Goal: Information Seeking & Learning: Learn about a topic

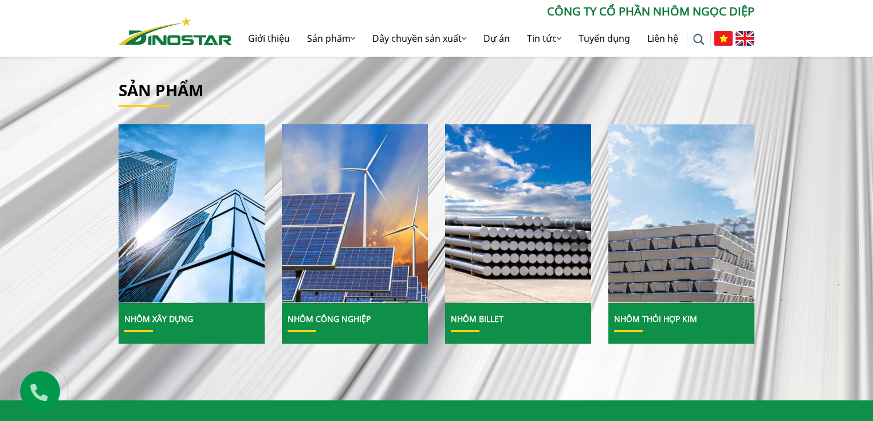
scroll to position [642, 0]
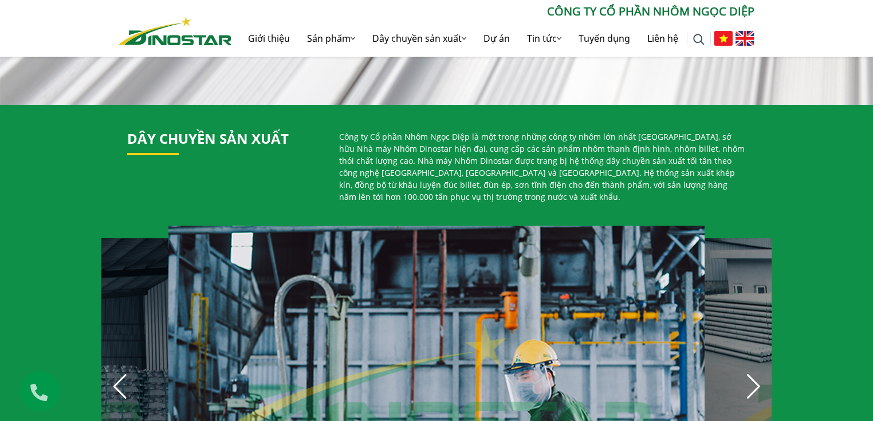
click at [187, 261] on div "12 / 30" at bounding box center [436, 394] width 536 height 336
click at [269, 41] on link "Giới thiệu" at bounding box center [268, 38] width 59 height 37
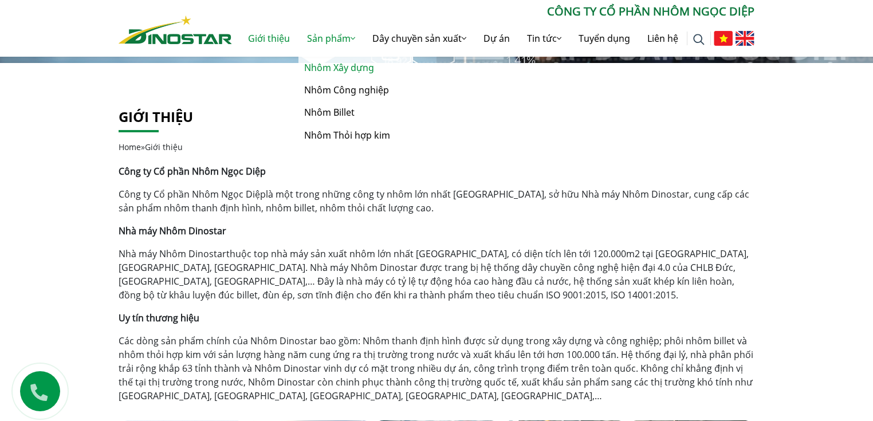
click at [325, 69] on link "Nhôm Xây dựng" at bounding box center [355, 68] width 115 height 22
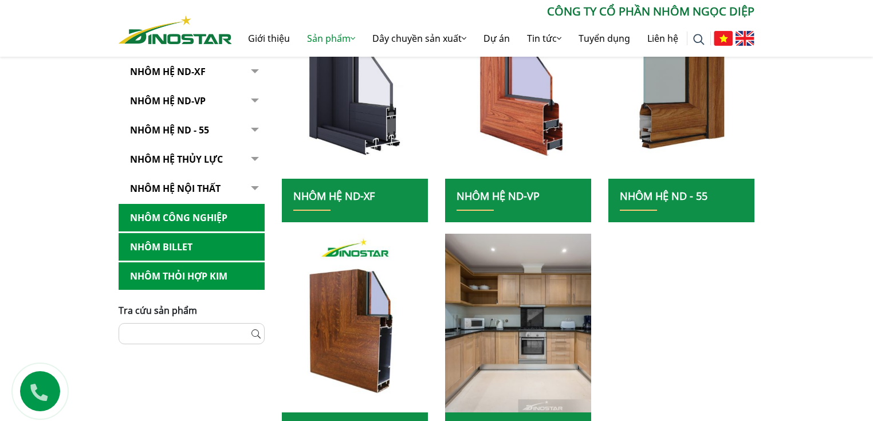
scroll to position [321, 0]
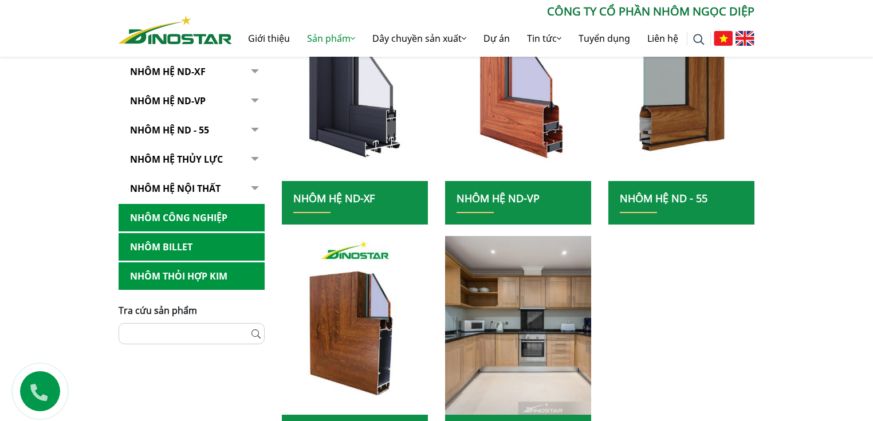
click at [492, 197] on link "Nhôm Hệ ND-VP" at bounding box center [498, 198] width 83 height 14
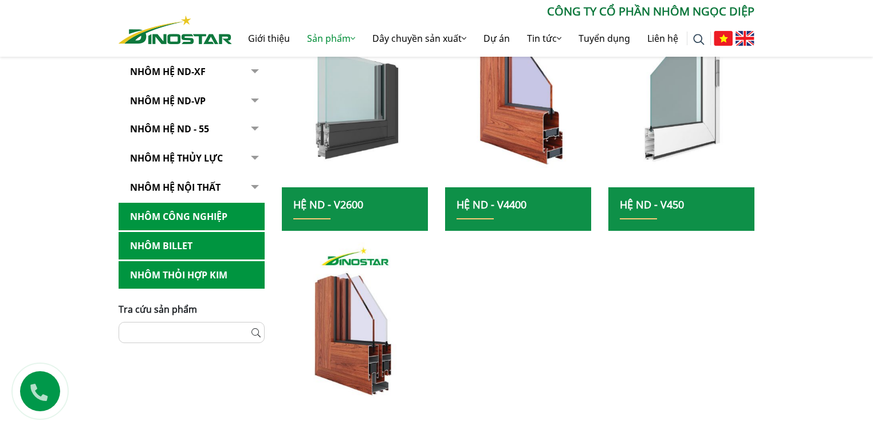
scroll to position [298, 0]
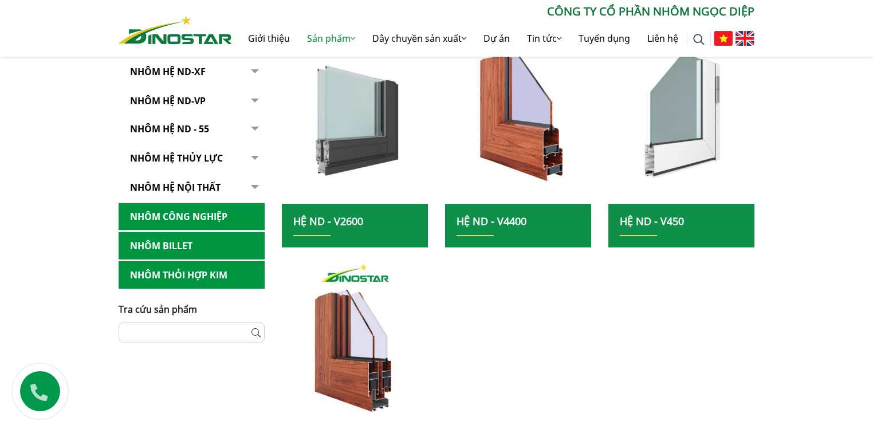
click at [254, 99] on button "button" at bounding box center [253, 101] width 23 height 28
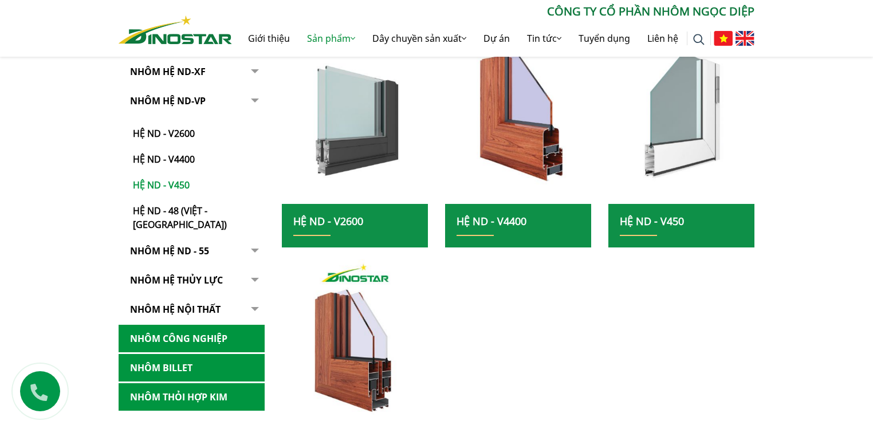
click at [170, 188] on link "Hệ ND - V450" at bounding box center [194, 180] width 140 height 26
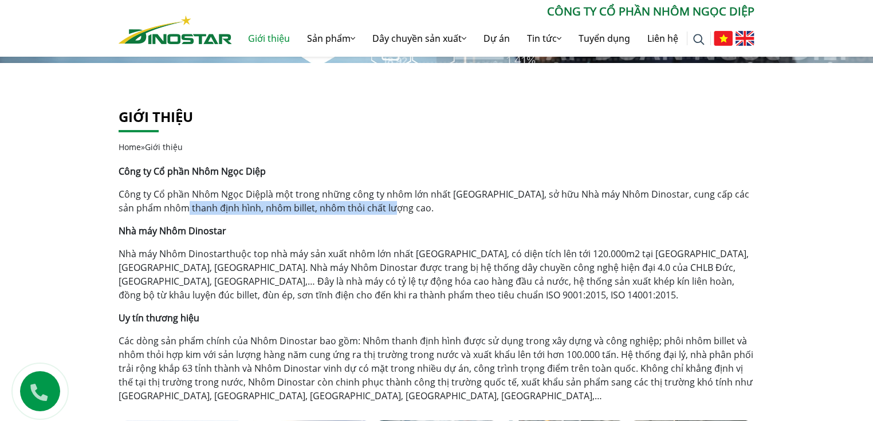
drag, startPoint x: 396, startPoint y: 207, endPoint x: 180, endPoint y: 207, distance: 215.4
click at [180, 207] on p "Công ty Cổ phần Nhôm Ngọc Diệp là một trong những công ty nhôm lớn nhất [GEOGRA…" at bounding box center [437, 200] width 636 height 27
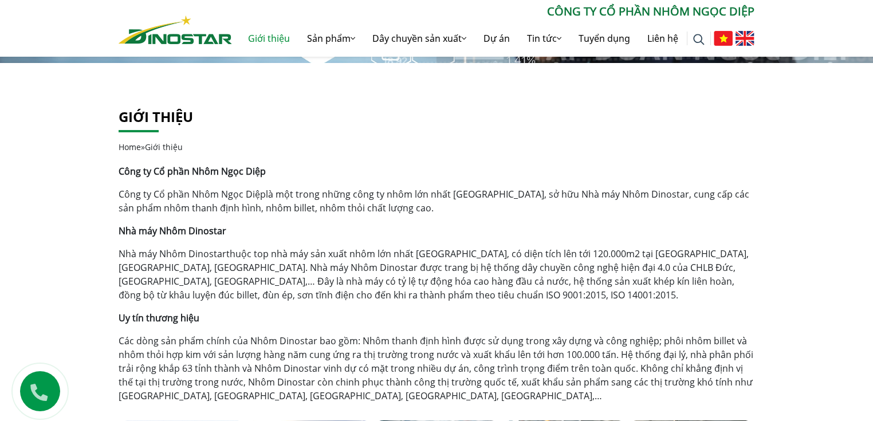
click at [275, 233] on p "Nhà máy Nhôm Dinostar" at bounding box center [437, 231] width 636 height 14
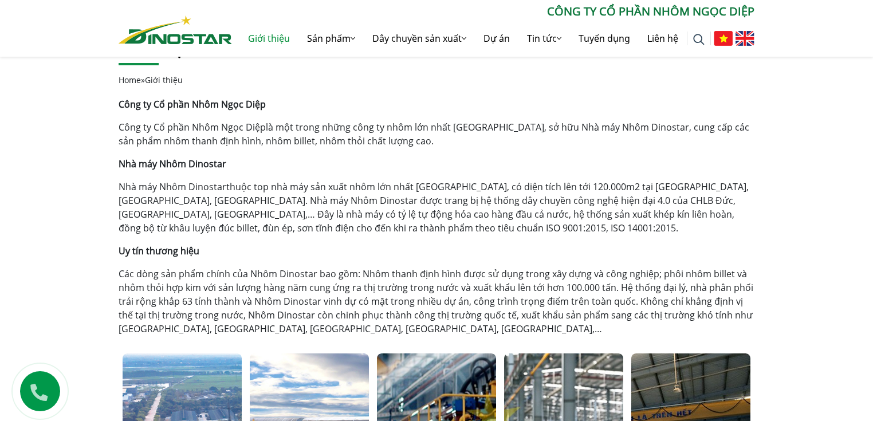
scroll to position [229, 0]
